Goal: Consume media (video, audio): Consume media (video, audio)

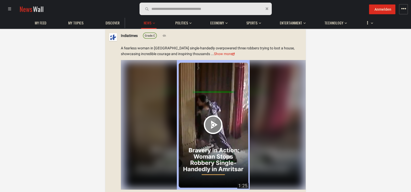
scroll to position [484, 0]
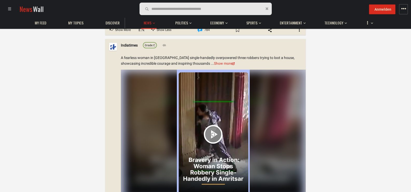
click at [216, 132] on video "Your browser does not support the video tag." at bounding box center [213, 133] width 73 height 129
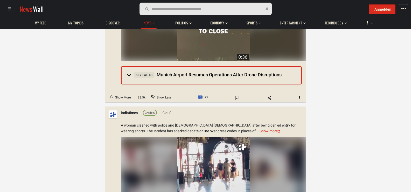
scroll to position [3319, 0]
